Goal: Obtain resource: Obtain resource

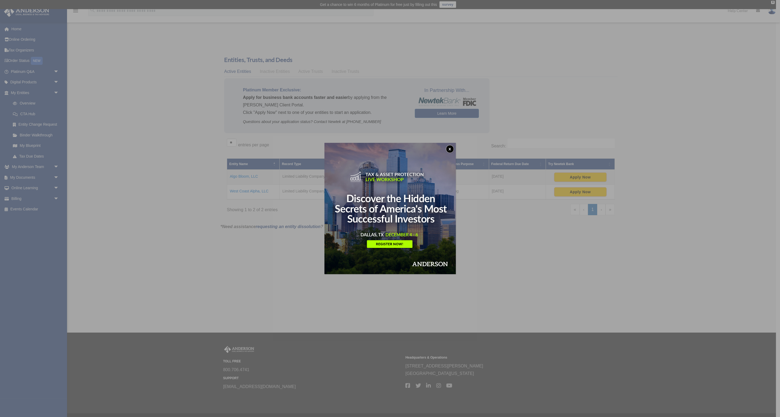
click at [447, 149] on button "x" at bounding box center [450, 149] width 8 height 8
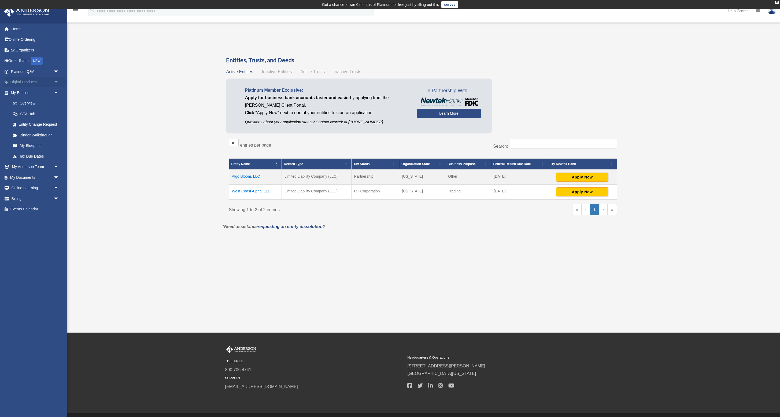
click at [54, 81] on span "arrow_drop_down" at bounding box center [59, 82] width 11 height 11
click at [38, 91] on div "Tax Toolbox" at bounding box center [40, 93] width 42 height 7
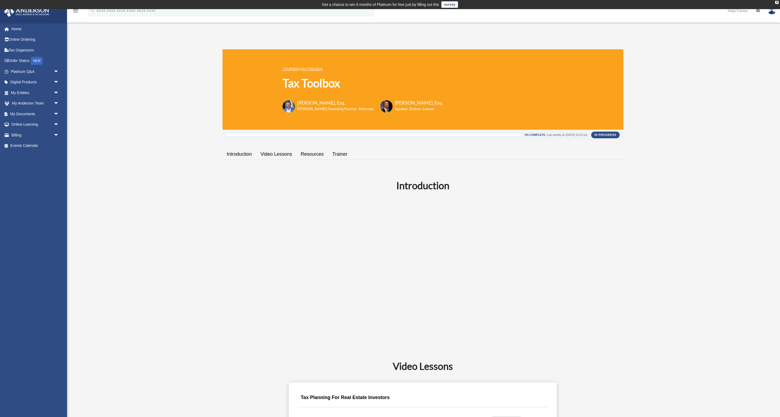
click at [272, 156] on link "Video Lessons" at bounding box center [276, 154] width 40 height 15
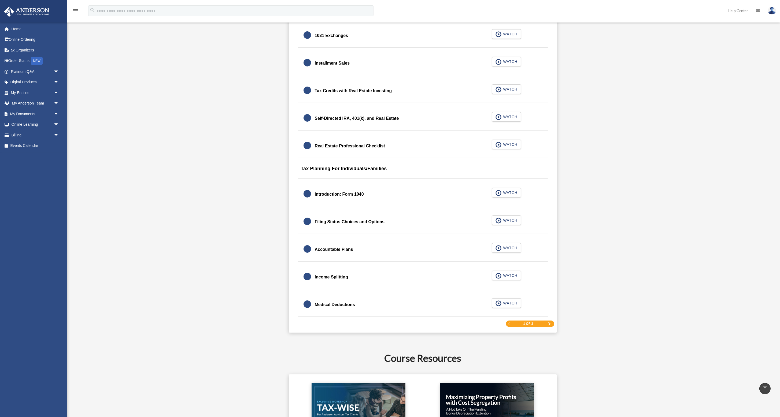
scroll to position [664, 0]
click at [505, 304] on span "WATCH" at bounding box center [510, 303] width 16 height 5
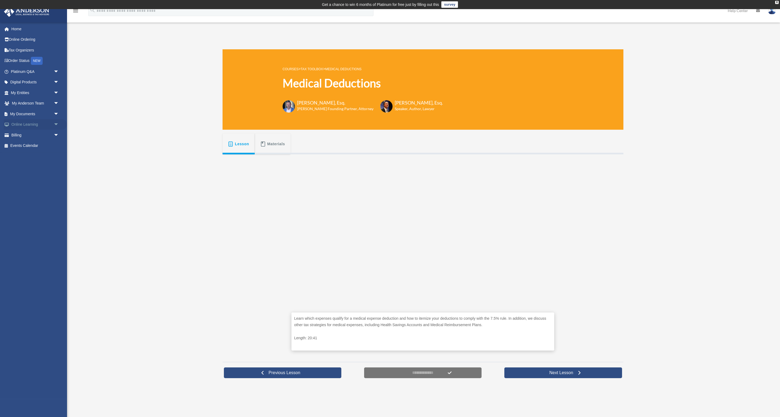
click at [58, 124] on span "arrow_drop_down" at bounding box center [59, 124] width 11 height 11
click at [57, 114] on span "arrow_drop_down" at bounding box center [59, 114] width 11 height 11
click at [35, 147] on link "Forms Library" at bounding box center [38, 146] width 60 height 11
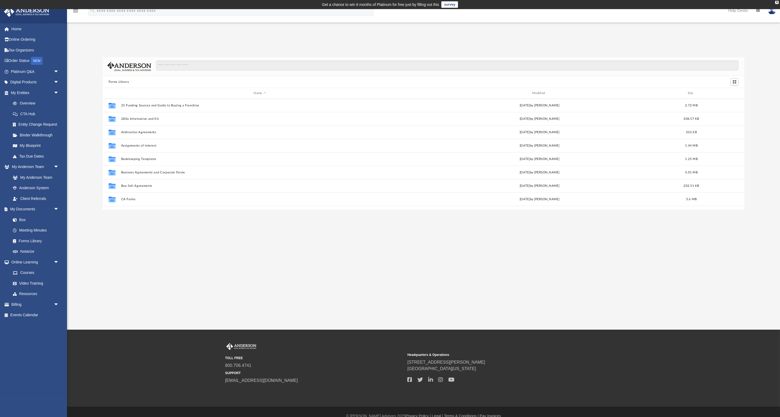
scroll to position [122, 642]
click at [190, 65] on input "Search files and folders" at bounding box center [447, 66] width 583 height 10
type input "**********"
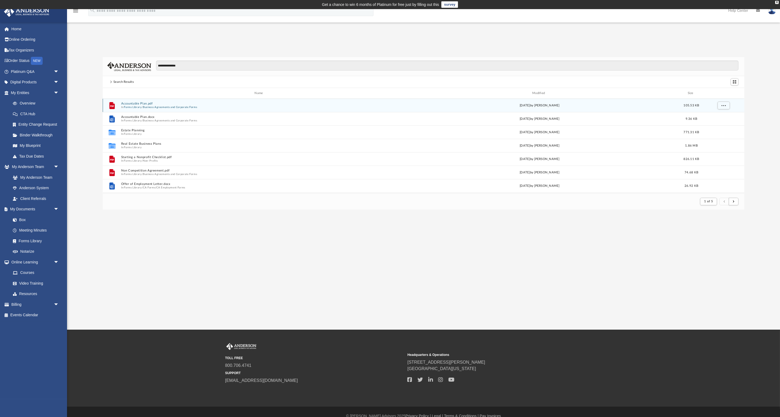
click at [149, 103] on button "Accountable Plan.pdf" at bounding box center [260, 103] width 278 height 3
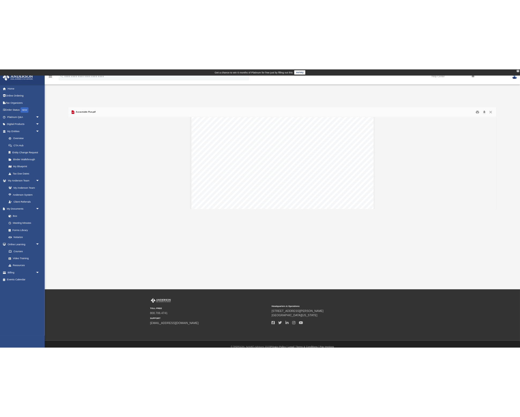
scroll to position [16, 0]
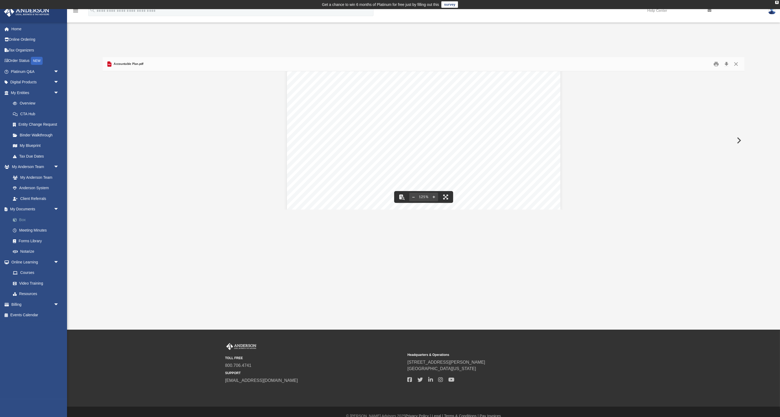
click at [24, 220] on link "Box" at bounding box center [38, 220] width 60 height 11
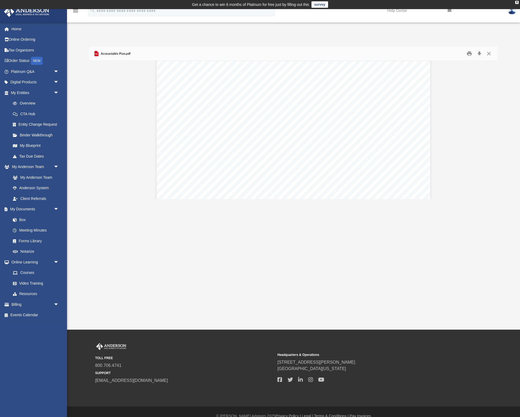
scroll to position [0, 0]
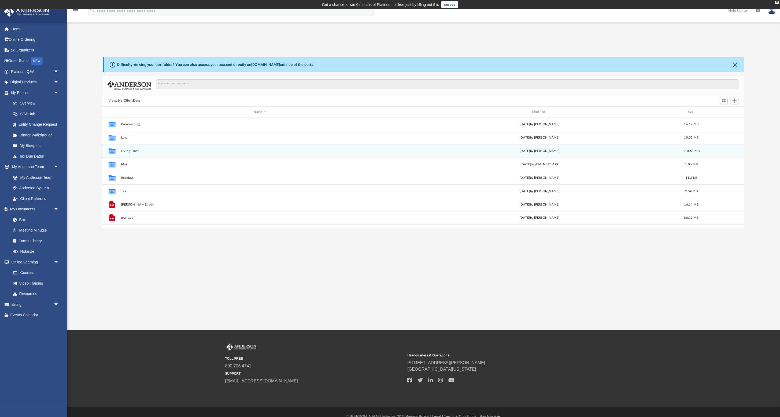
scroll to position [122, 642]
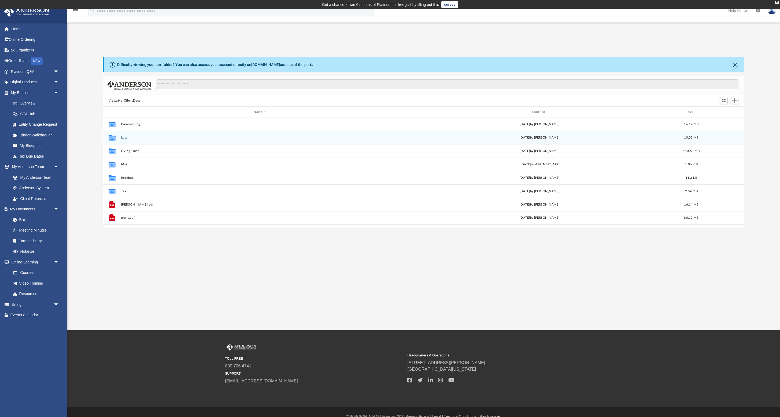
click at [125, 139] on button "Law" at bounding box center [260, 137] width 278 height 3
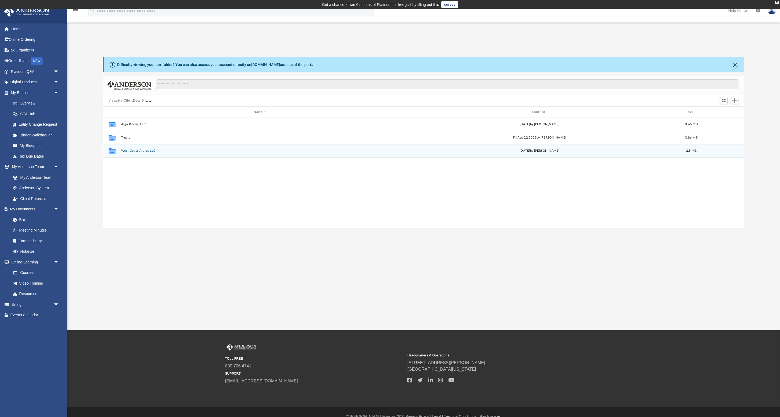
click at [133, 152] on button "West Coast Alpha, LLC" at bounding box center [260, 150] width 278 height 3
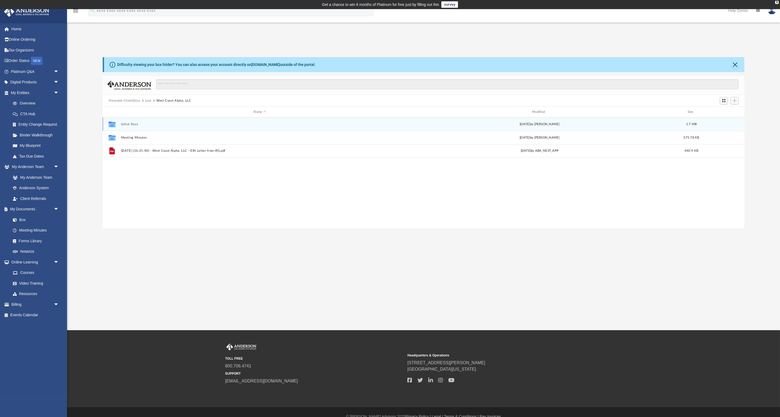
click at [128, 124] on button "Initial Docs" at bounding box center [260, 124] width 278 height 3
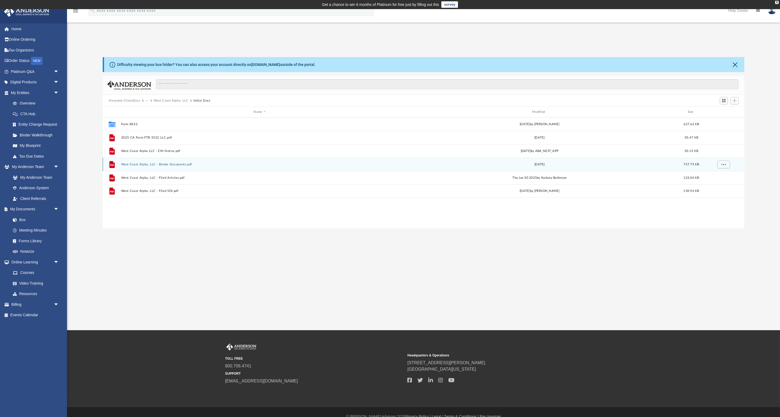
click at [157, 166] on button "West Coast Alpha, LLC - Binder Documents.pdf" at bounding box center [260, 164] width 278 height 3
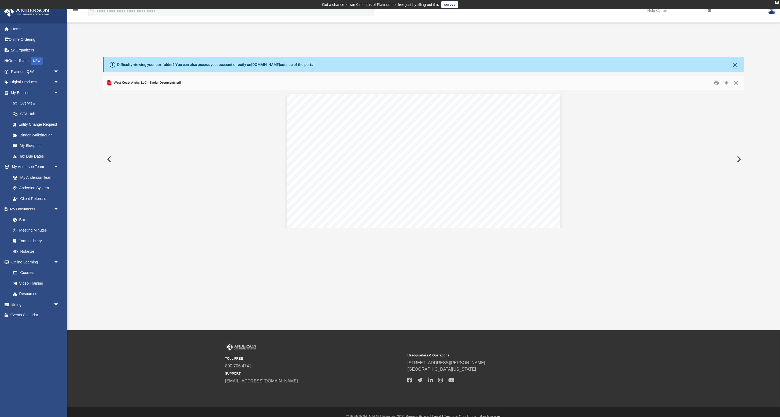
scroll to position [4345, 0]
click at [462, 166] on span "LIMITED LIABILITY COMPANY" at bounding box center [447, 164] width 97 height 6
click at [385, 216] on button "File preview" at bounding box center [385, 216] width 12 height 12
type input "**********"
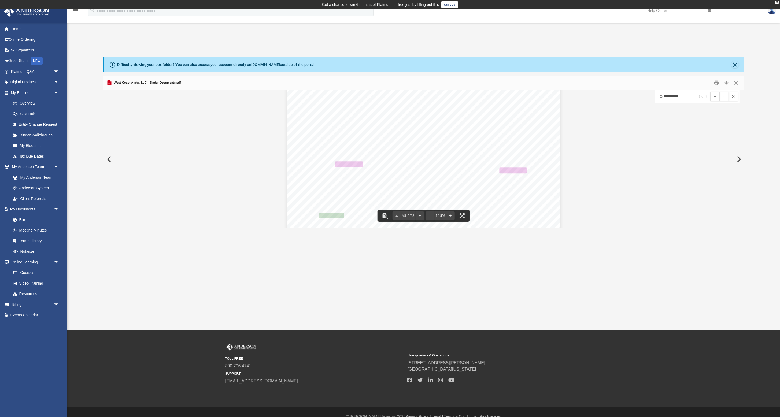
click at [443, 166] on span "Accountable Plan Compliance: The Company shall maintain and administer the Plan…" at bounding box center [431, 164] width 192 height 5
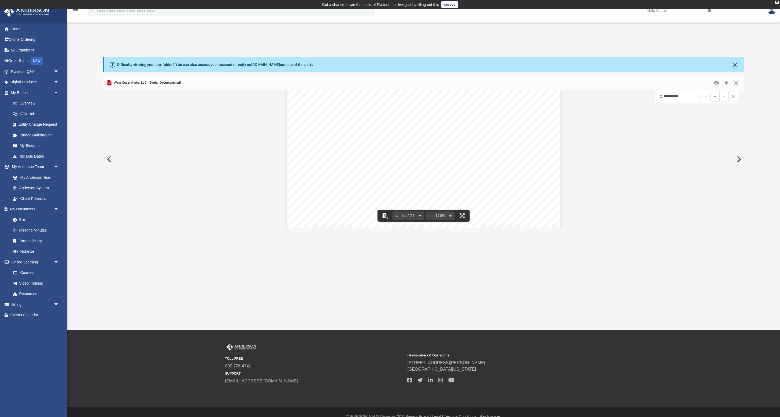
click at [384, 216] on button "File preview" at bounding box center [385, 216] width 12 height 12
click at [387, 217] on button "File preview" at bounding box center [385, 216] width 12 height 12
type input "*******"
click at [720, 92] on button "File preview" at bounding box center [724, 96] width 9 height 9
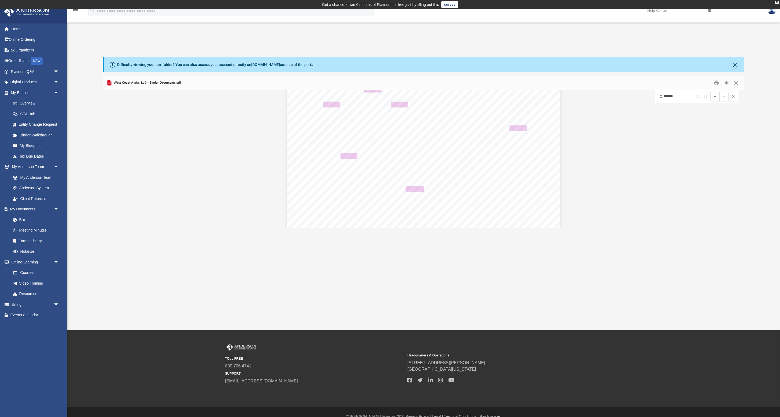
scroll to position [22555, 0]
drag, startPoint x: 455, startPoint y: 151, endPoint x: 370, endPoint y: 157, distance: 85.8
click at [387, 149] on span "expenses incurred by themselves and their dependents, as defined in IRC subsect…" at bounding box center [431, 151] width 193 height 5
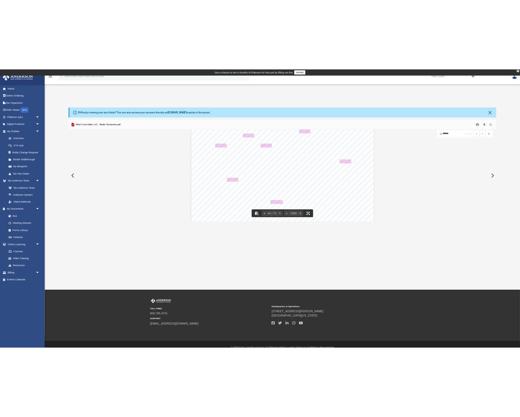
scroll to position [22545, 0]
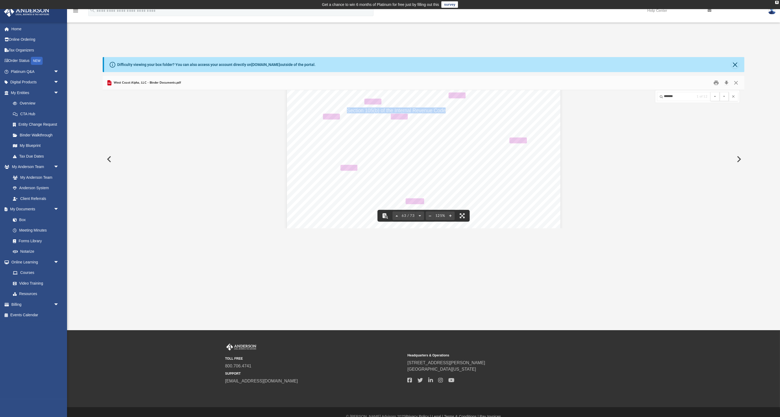
drag, startPoint x: 348, startPoint y: 110, endPoint x: 445, endPoint y: 111, distance: 97.4
click at [445, 111] on span "WHEREAS, Section 105(b) of the Internal Revenue Code allows for the tax" at bounding box center [401, 110] width 165 height 5
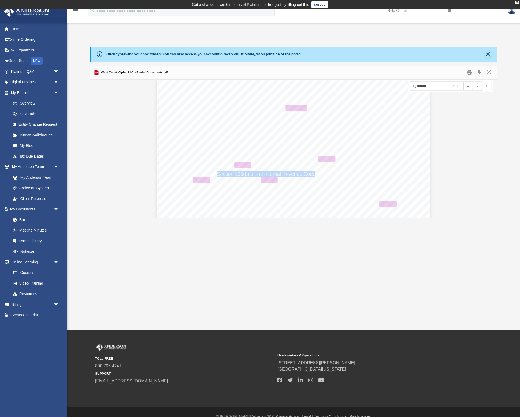
scroll to position [22471, 0]
click at [292, 175] on span "WHEREAS, Section 105(b) of the Internal Revenue Code allows for the tax" at bounding box center [271, 173] width 165 height 5
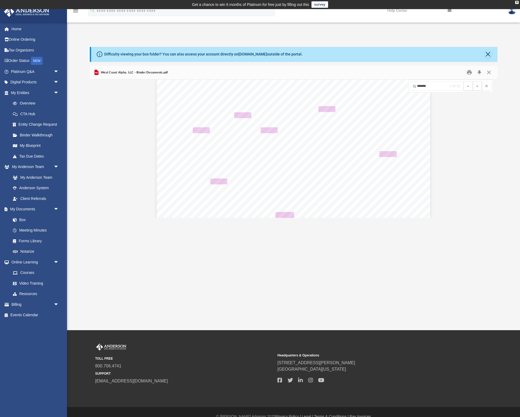
scroll to position [22519, 0]
